Goal: Check status: Check status

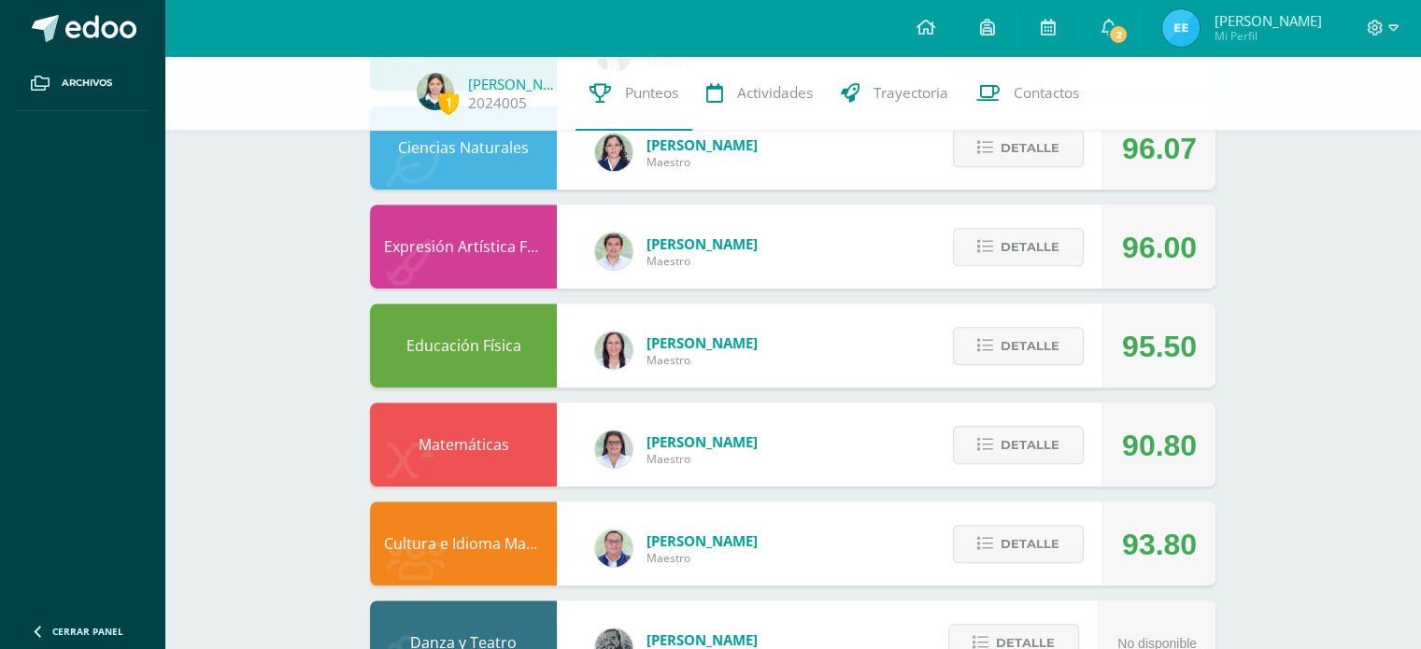
scroll to position [1153, 0]
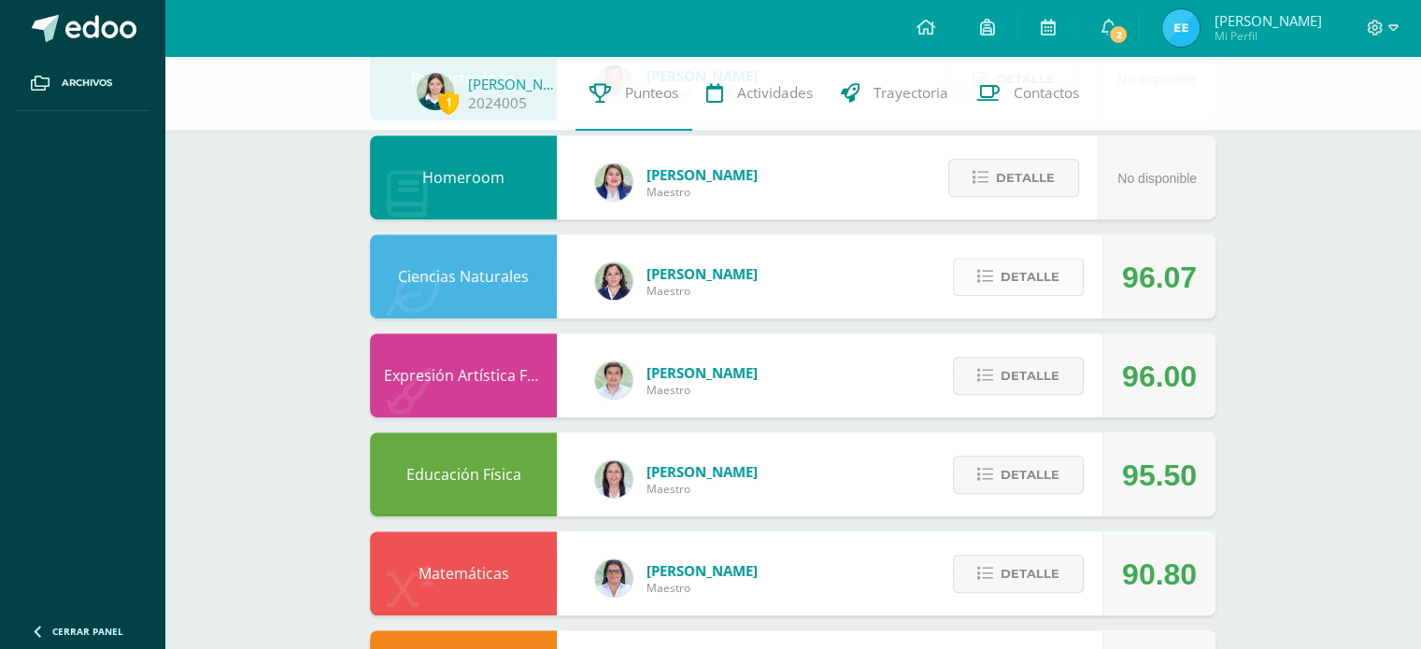
click at [1018, 271] on span "Detalle" at bounding box center [1029, 277] width 59 height 35
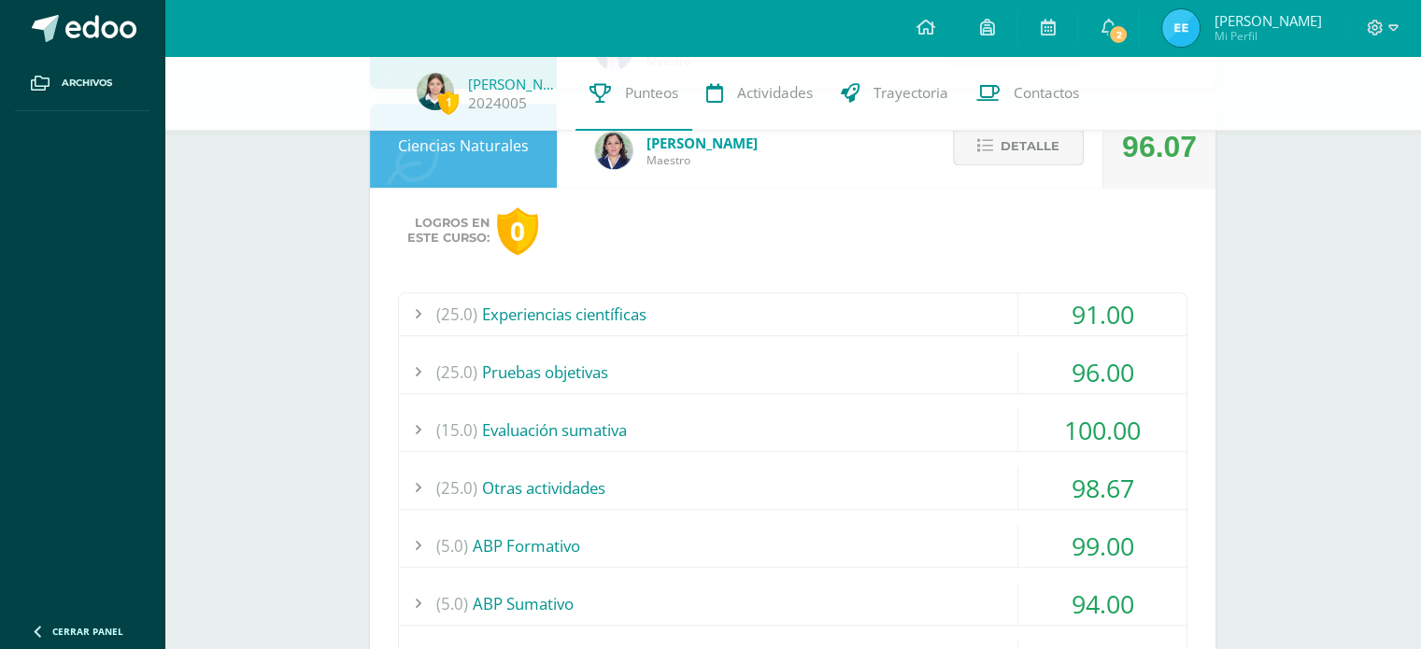
scroll to position [1085, 0]
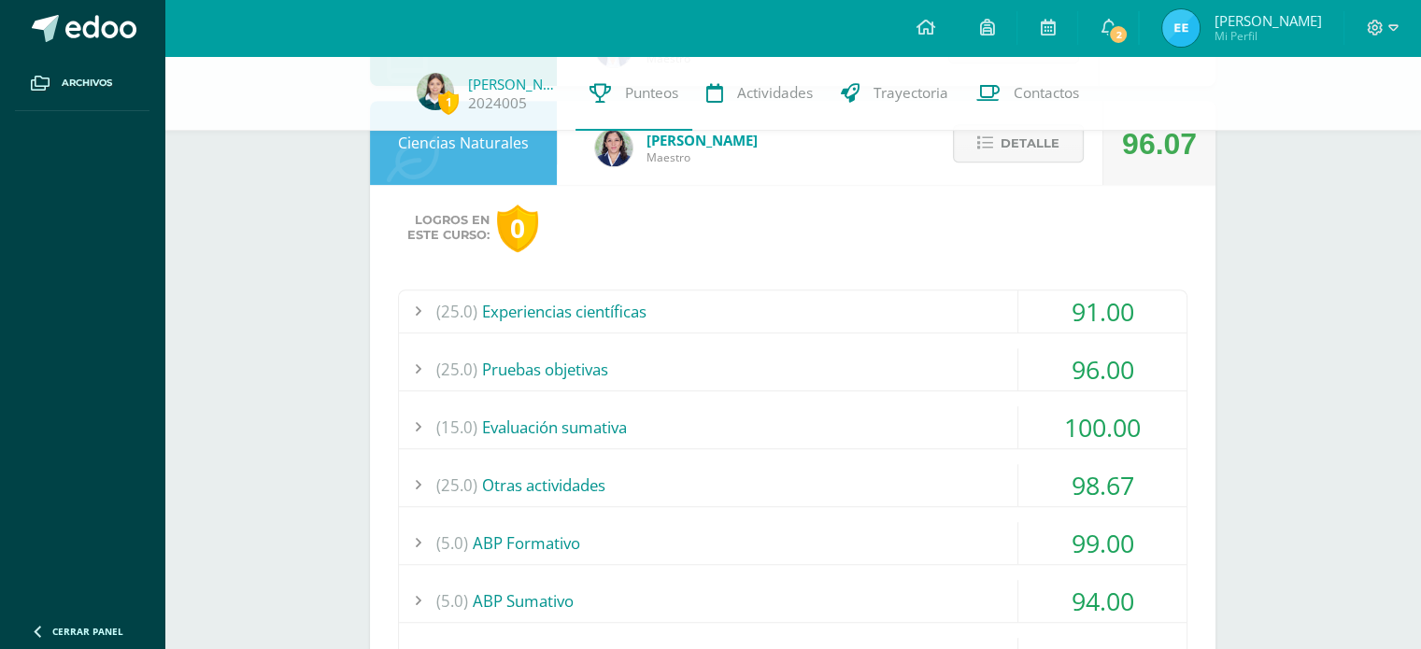
click at [497, 433] on div "(15.0) Evaluación sumativa" at bounding box center [792, 427] width 787 height 42
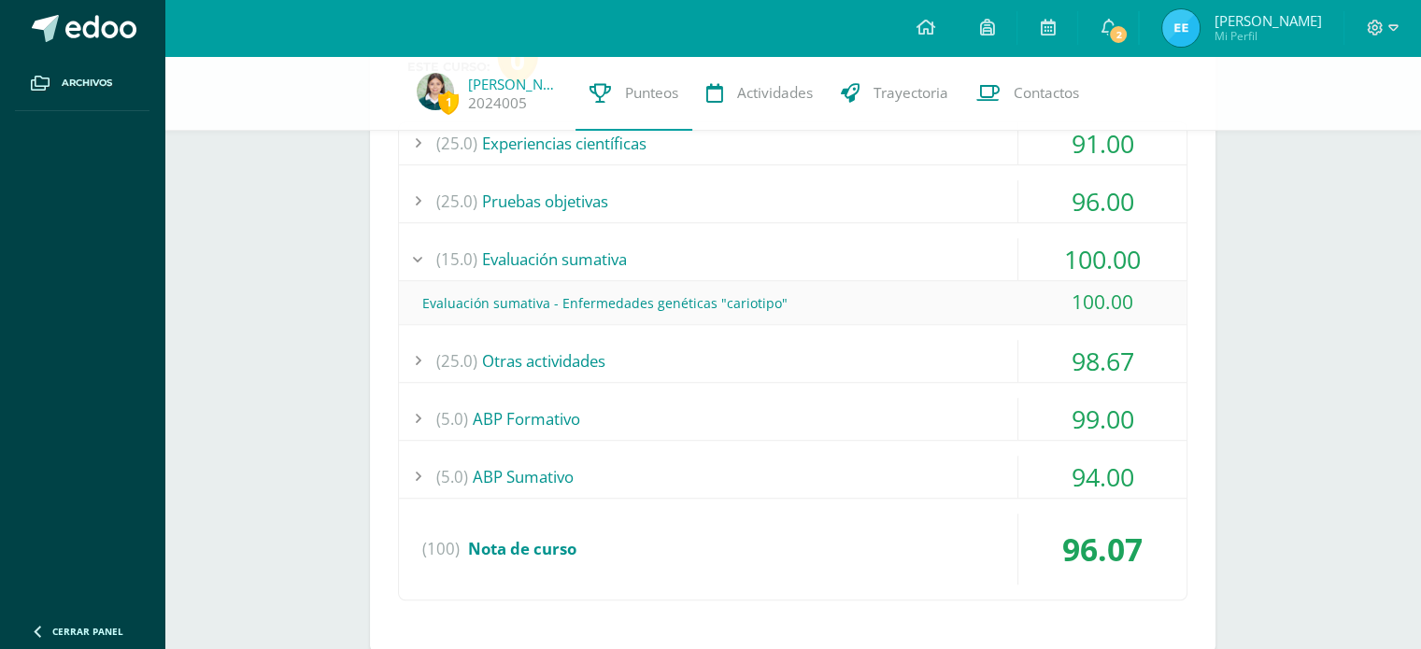
scroll to position [1256, 0]
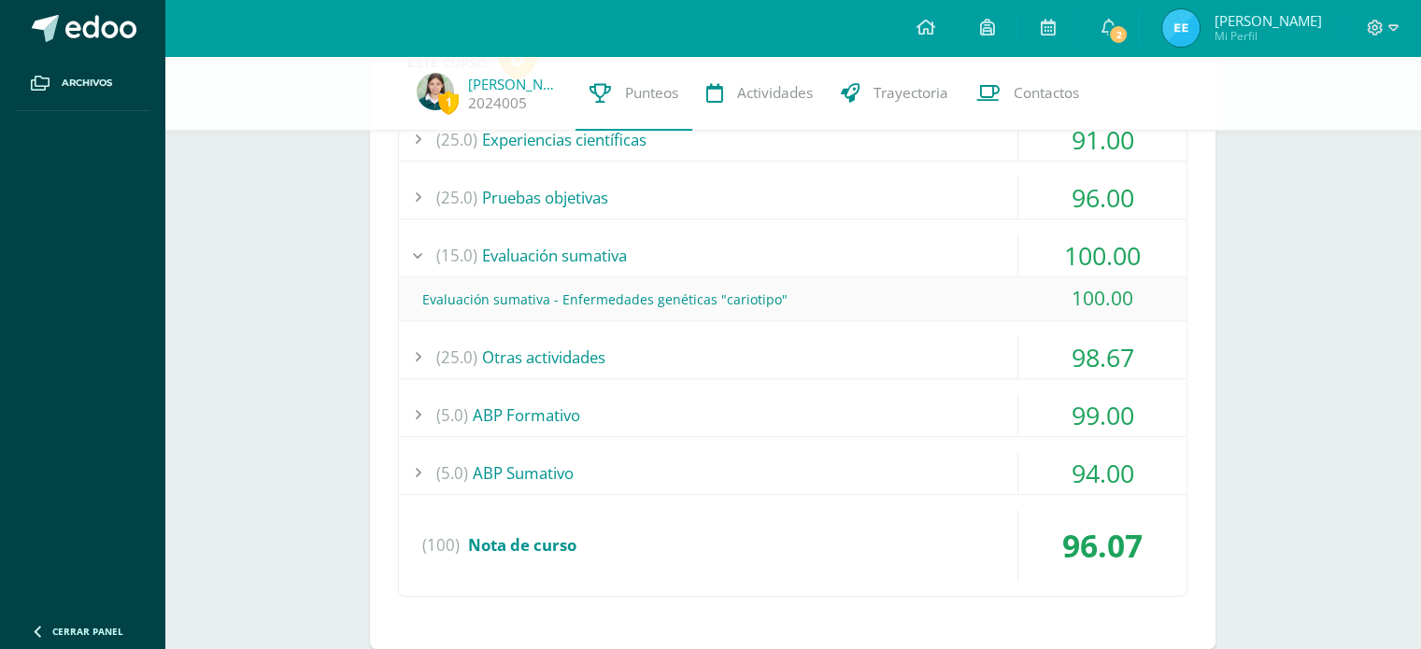
click at [475, 234] on span "(15.0)" at bounding box center [456, 255] width 41 height 42
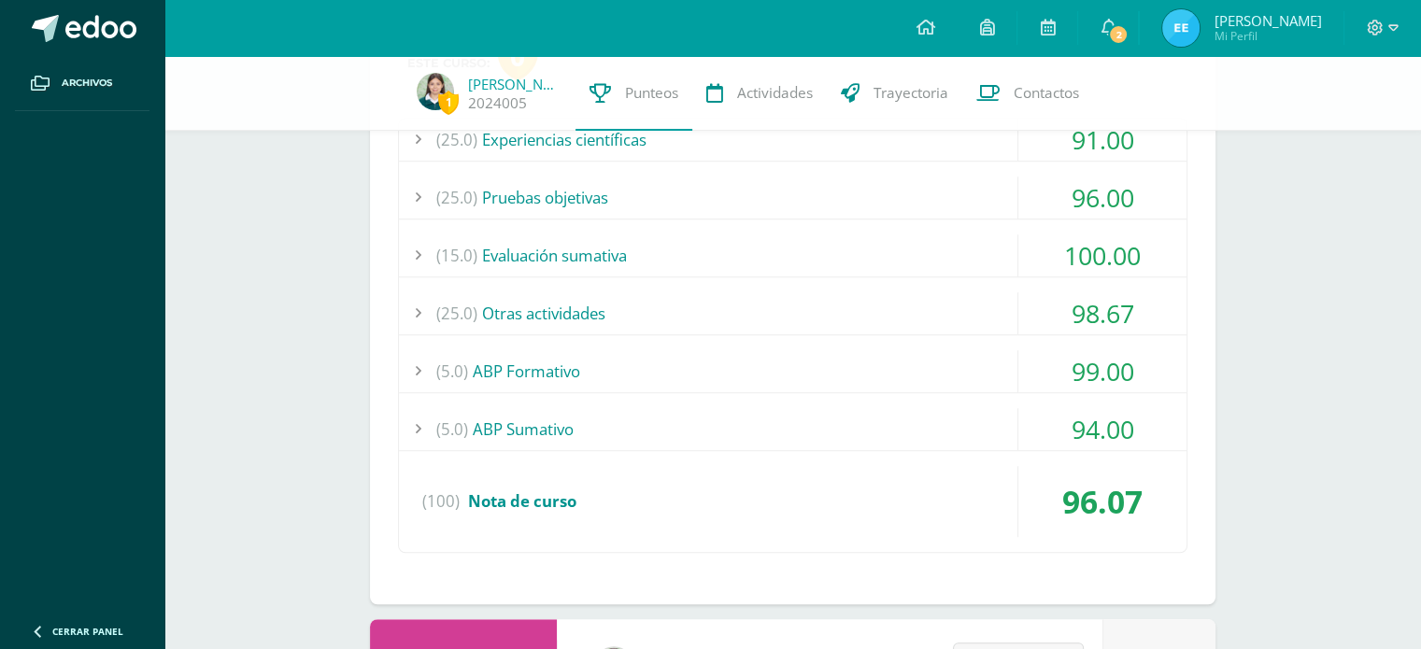
click at [440, 431] on span "(5.0)" at bounding box center [452, 429] width 32 height 42
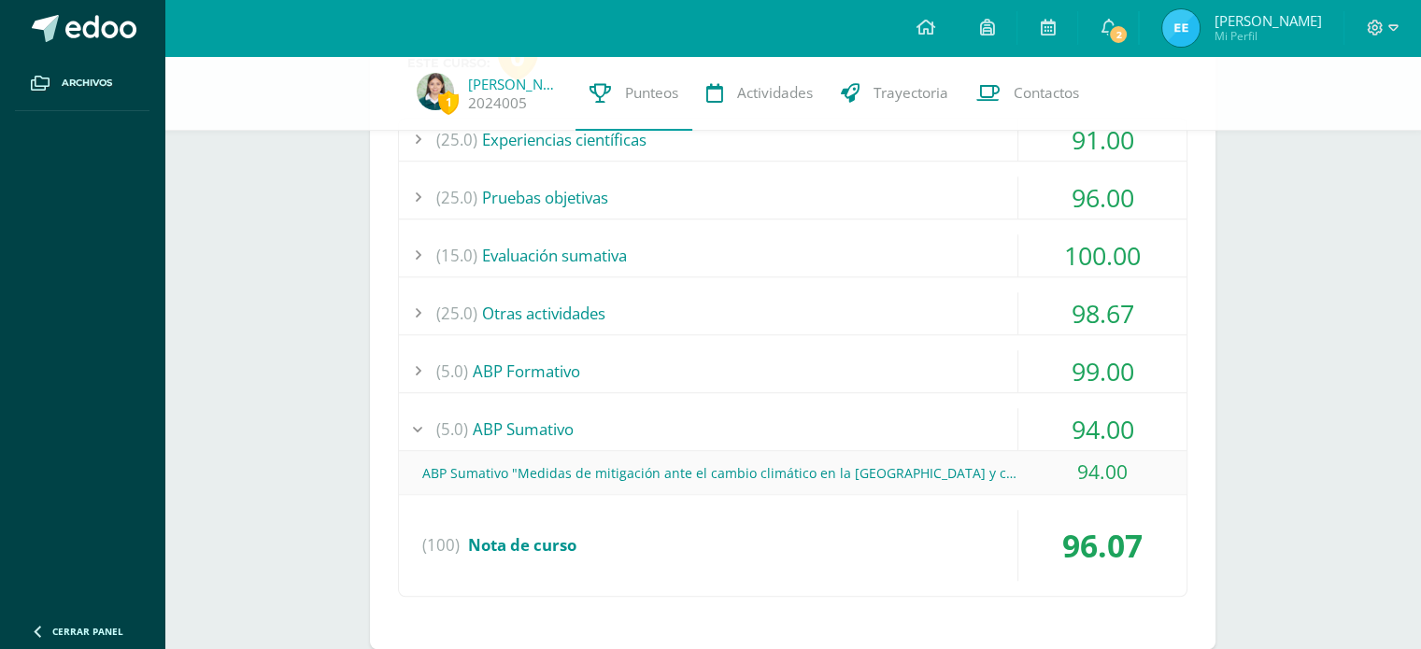
click at [472, 424] on div "(5.0) ABP Sumativo" at bounding box center [792, 429] width 787 height 42
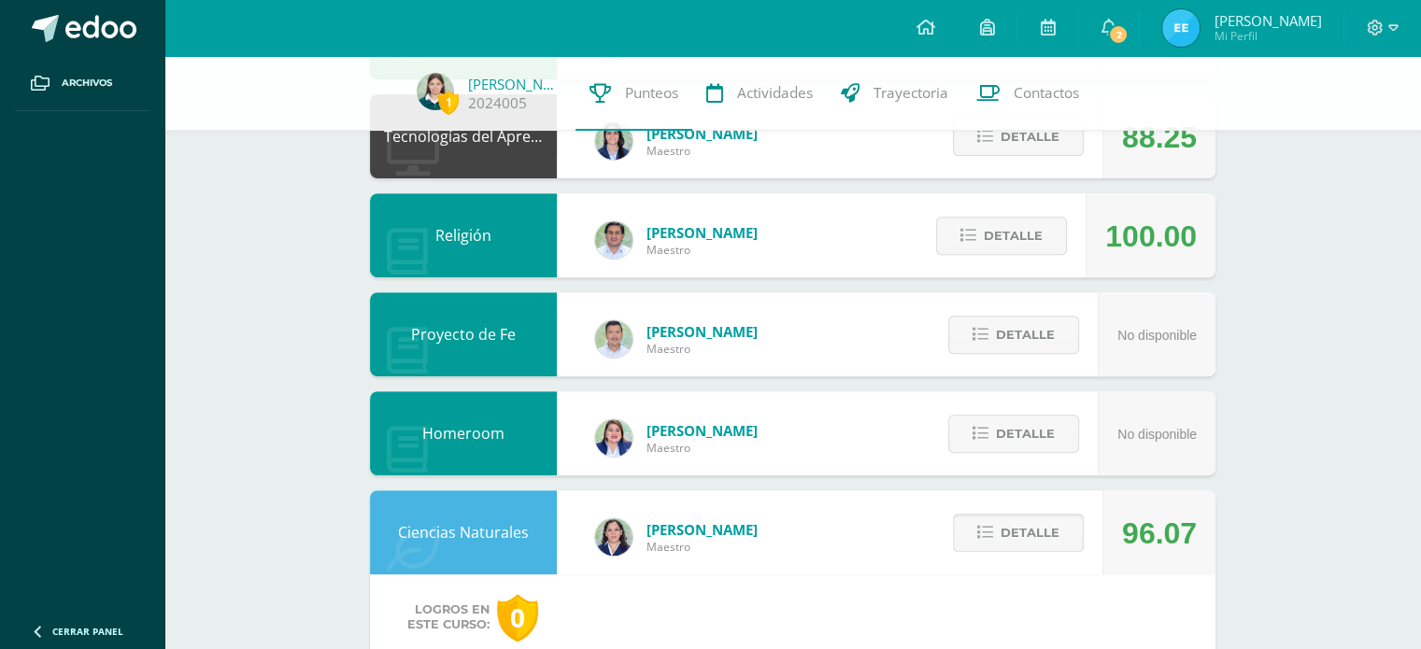
click at [996, 516] on button "Detalle" at bounding box center [1018, 533] width 131 height 38
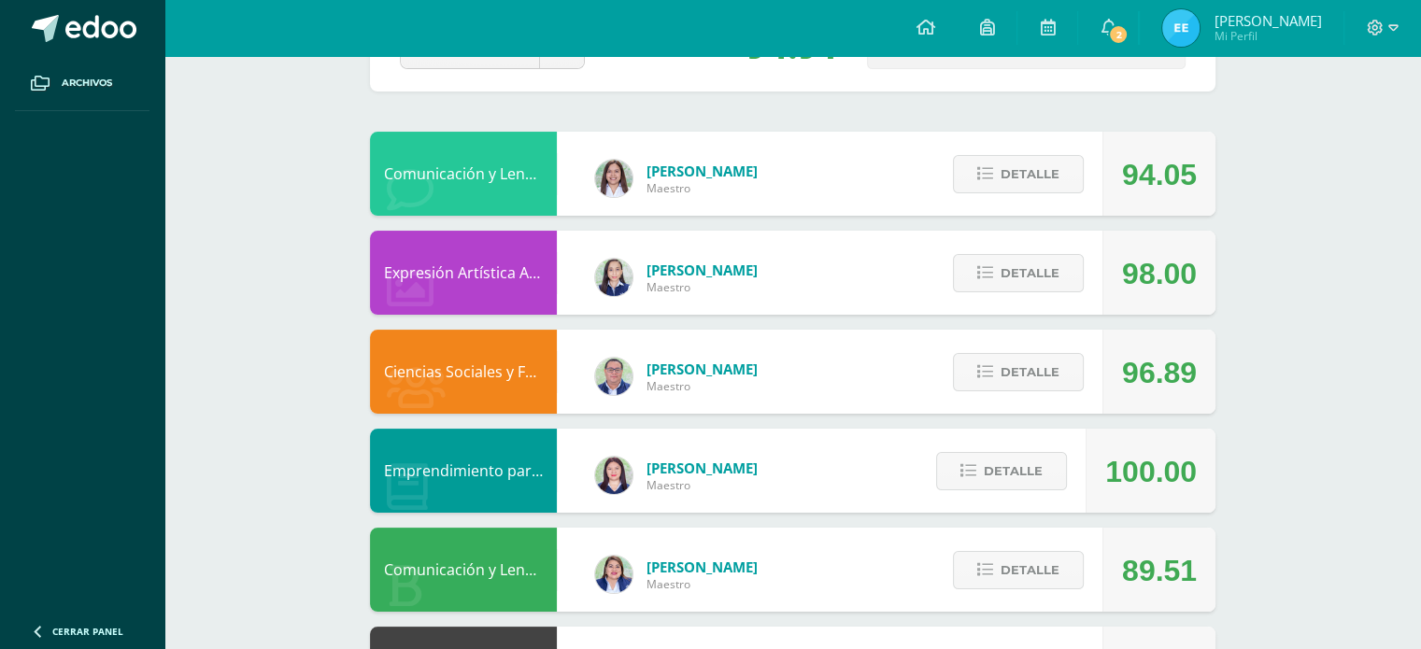
scroll to position [0, 0]
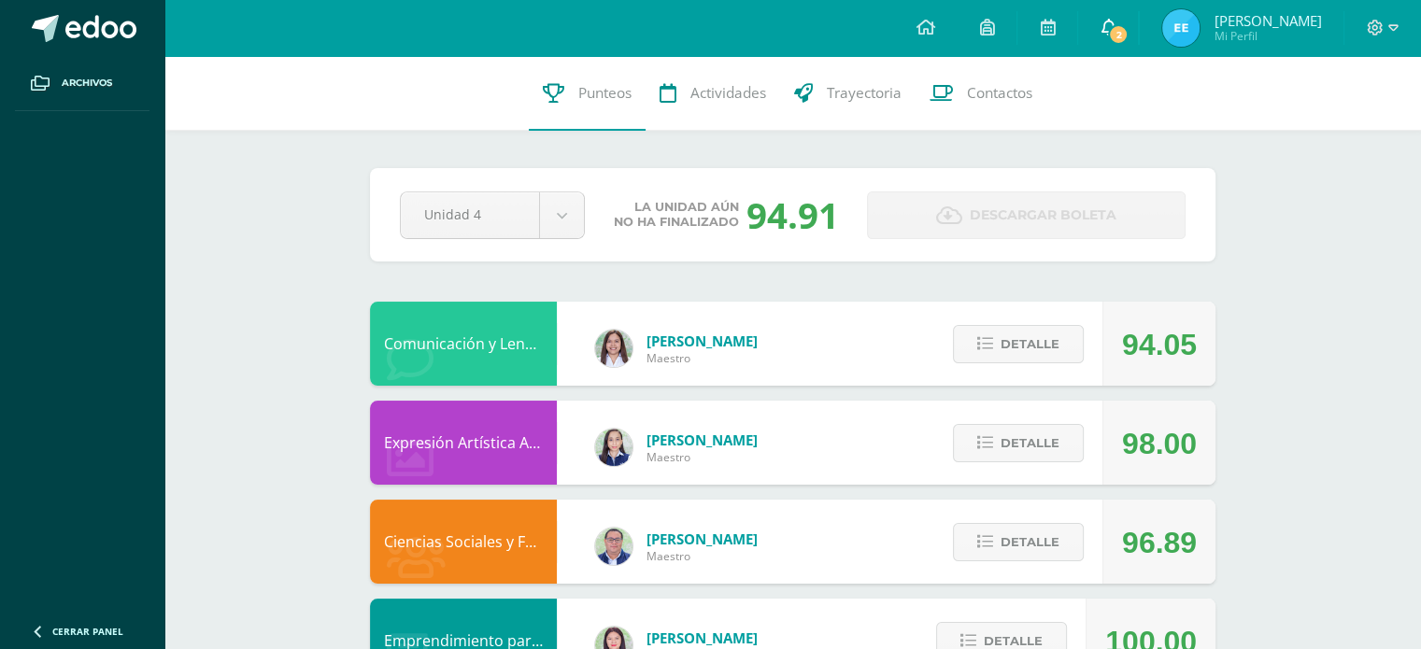
click at [1115, 32] on icon at bounding box center [1107, 27] width 15 height 17
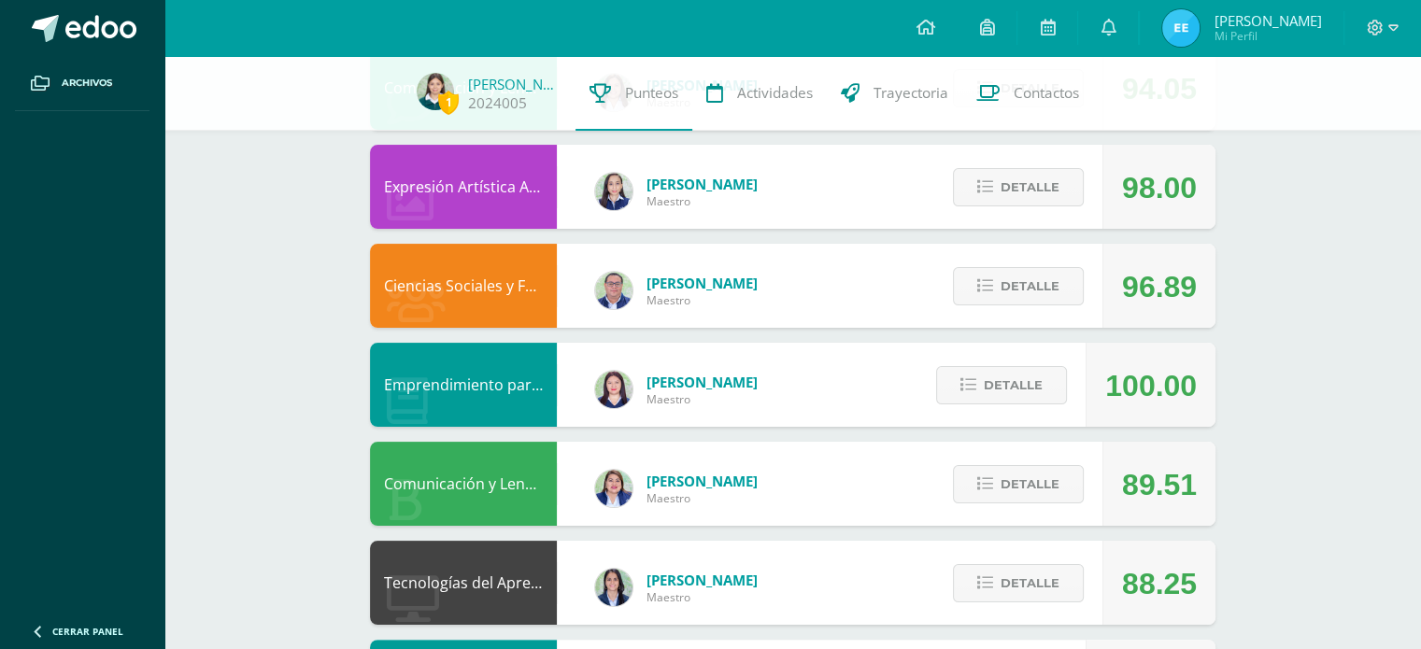
scroll to position [249, 0]
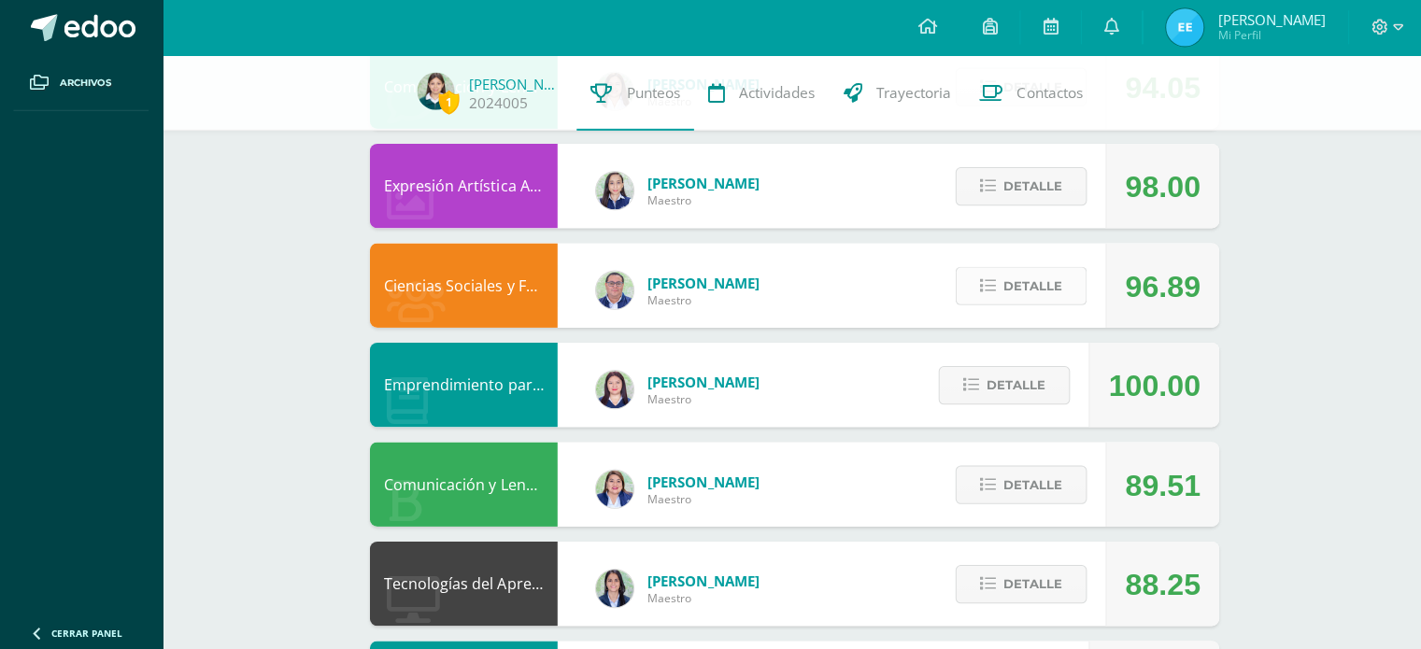
click at [1031, 280] on span "Detalle" at bounding box center [1029, 285] width 59 height 35
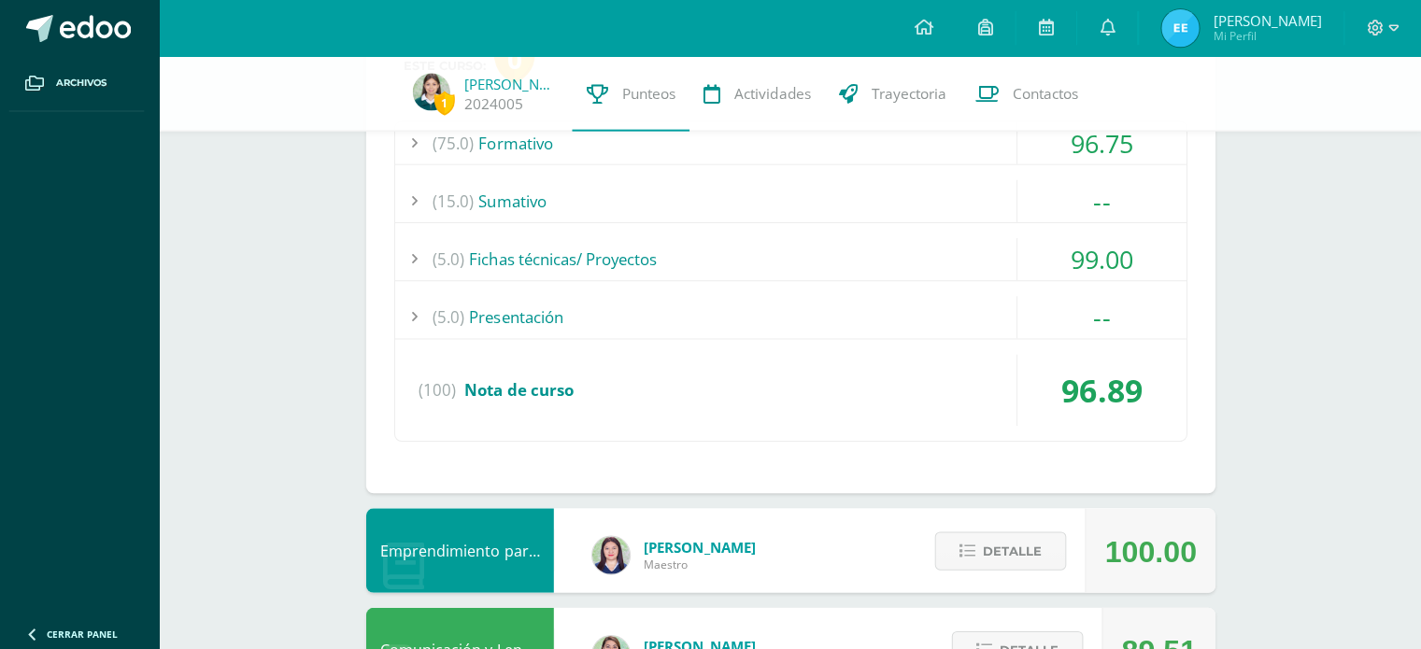
scroll to position [568, 0]
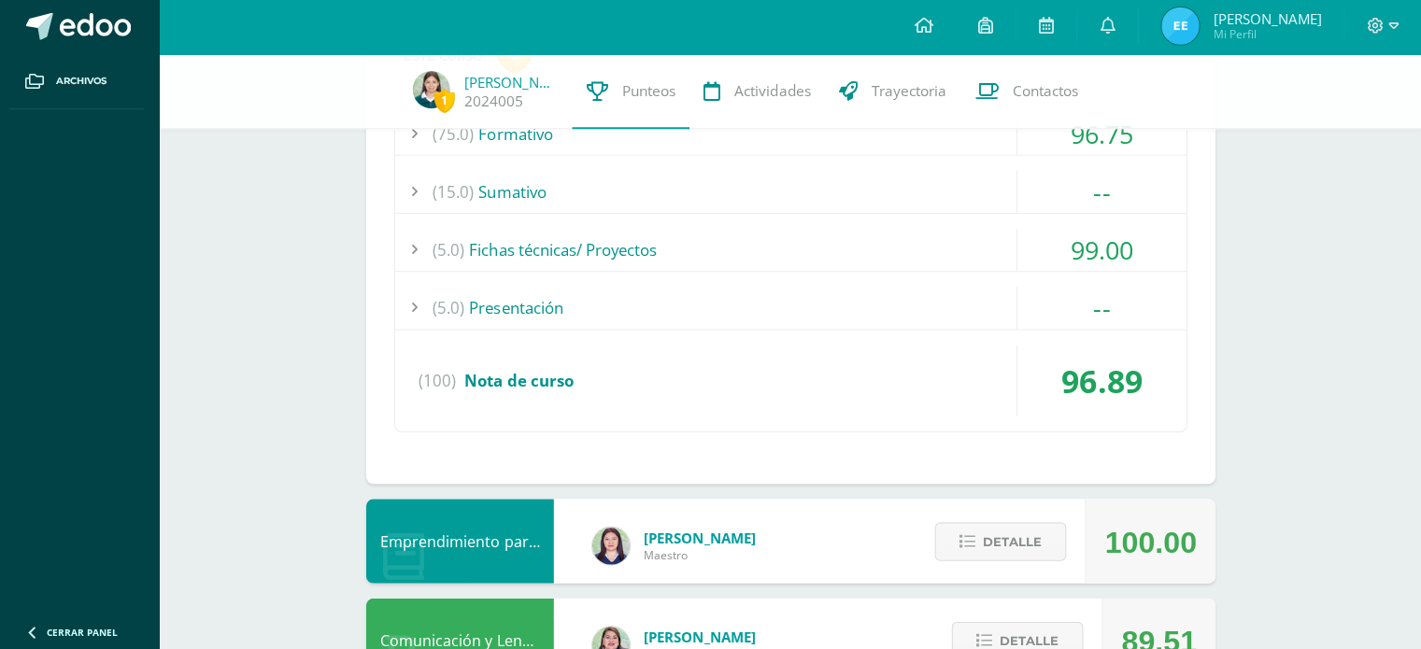
click at [496, 295] on div "(5.0) Presentación" at bounding box center [792, 309] width 787 height 42
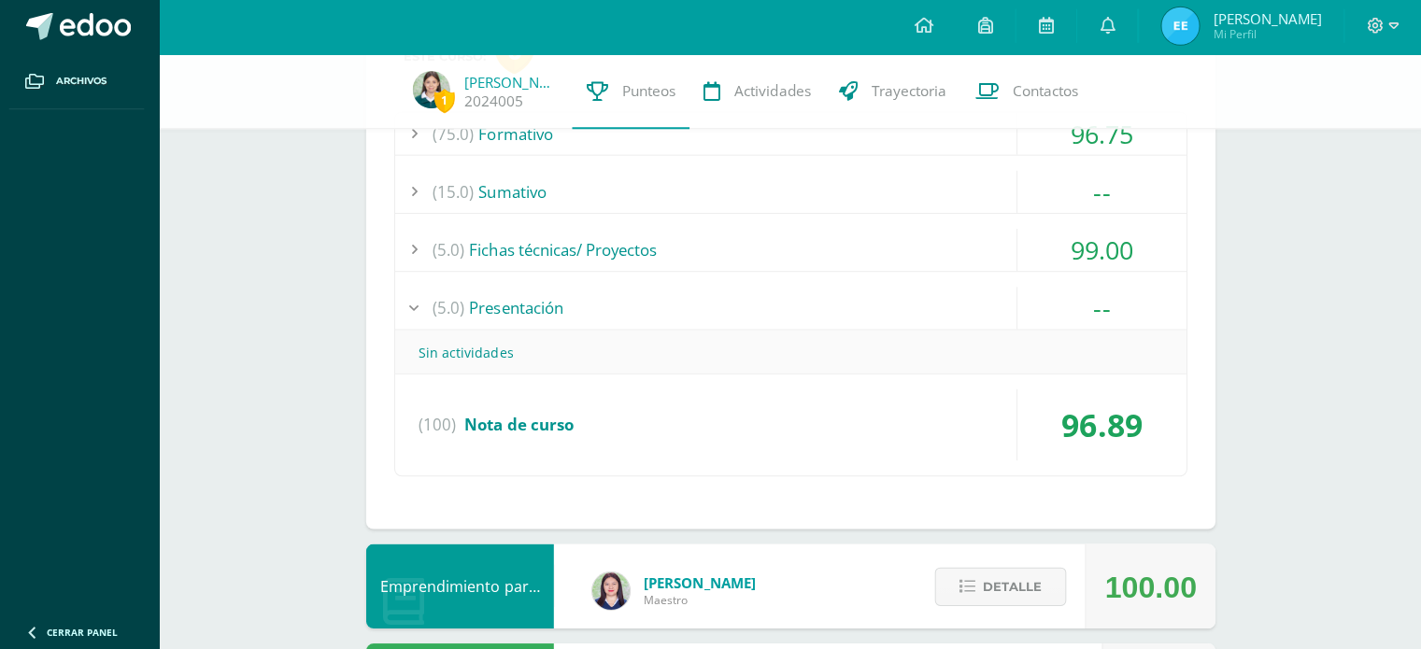
click at [475, 303] on div "(5.0) Presentación" at bounding box center [792, 309] width 787 height 42
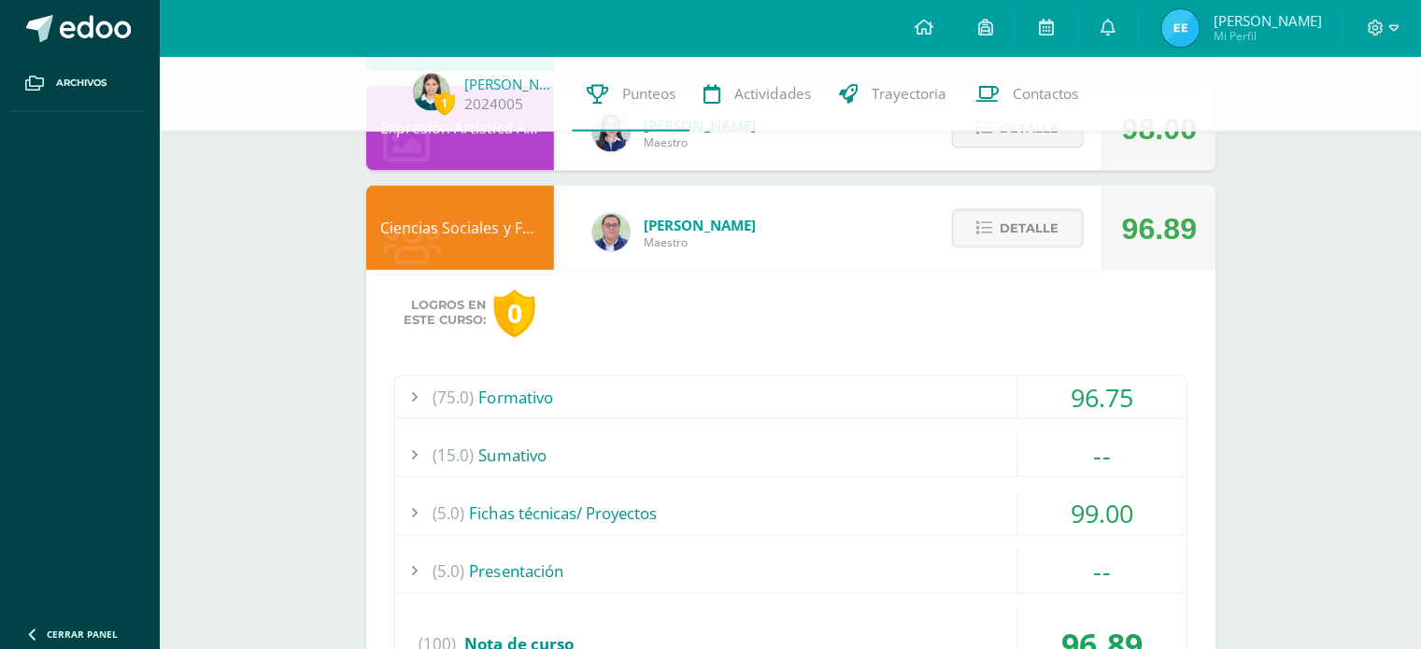
scroll to position [280, 0]
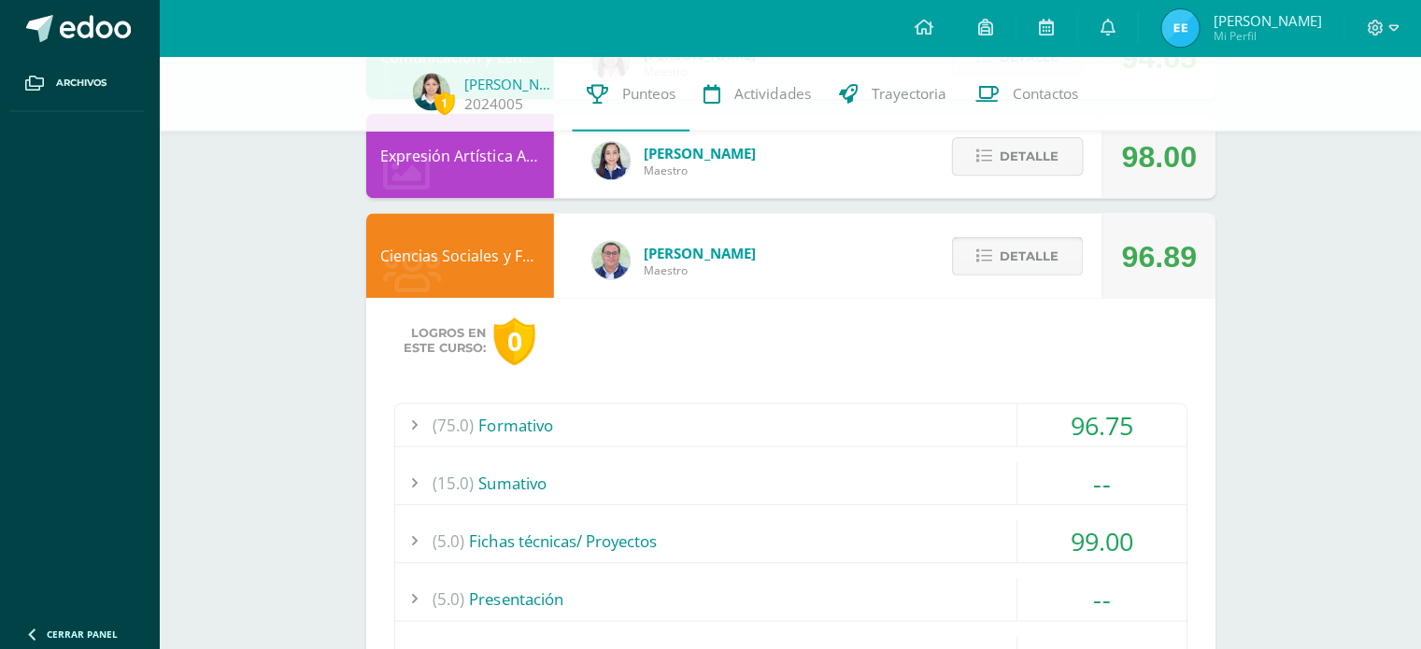
click at [1014, 273] on button "Detalle" at bounding box center [1018, 254] width 131 height 38
